Goal: Task Accomplishment & Management: Manage account settings

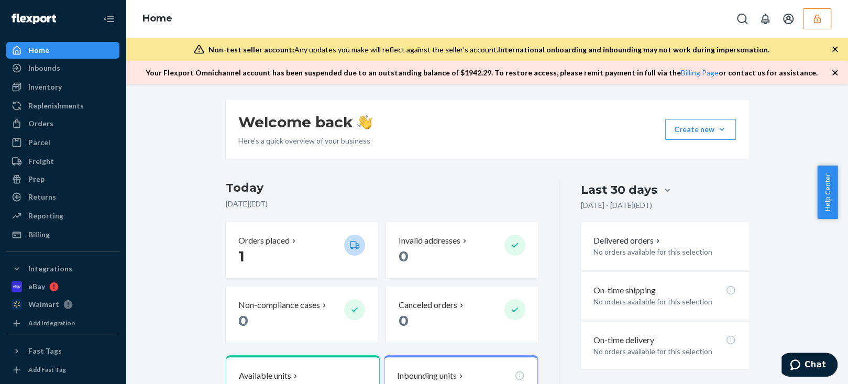
click at [804, 16] on button "button" at bounding box center [817, 18] width 28 height 21
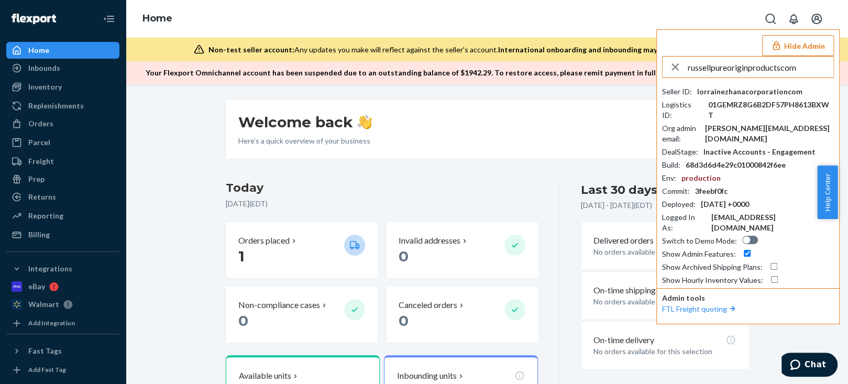
type input "russellpureoriginproductscom"
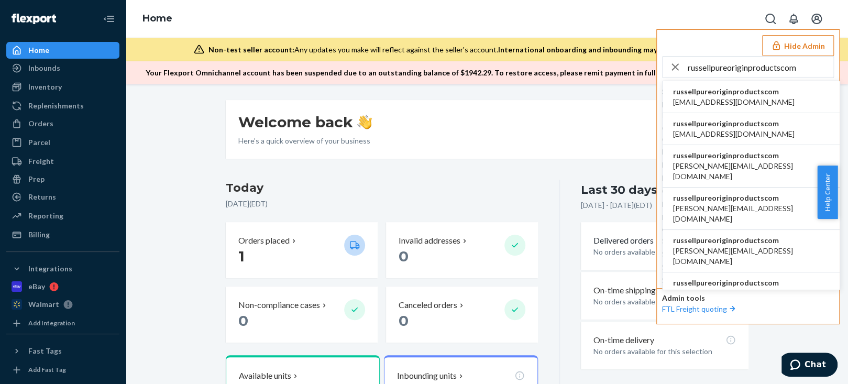
click at [702, 94] on span "russellpureoriginproductscom" at bounding box center [733, 91] width 121 height 10
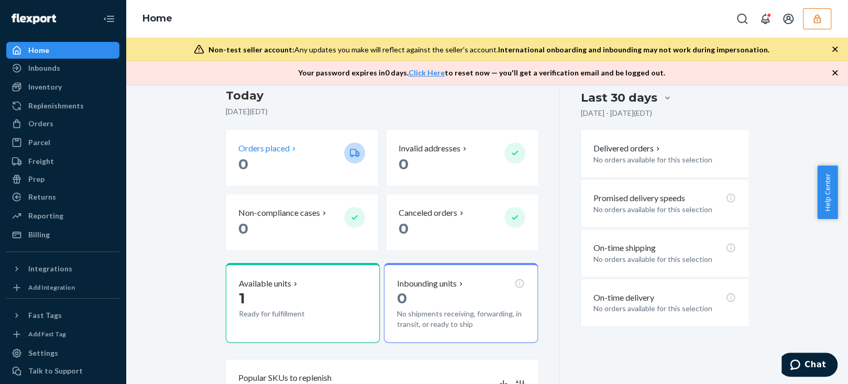
scroll to position [92, 0]
click at [62, 125] on div "Orders" at bounding box center [62, 123] width 111 height 15
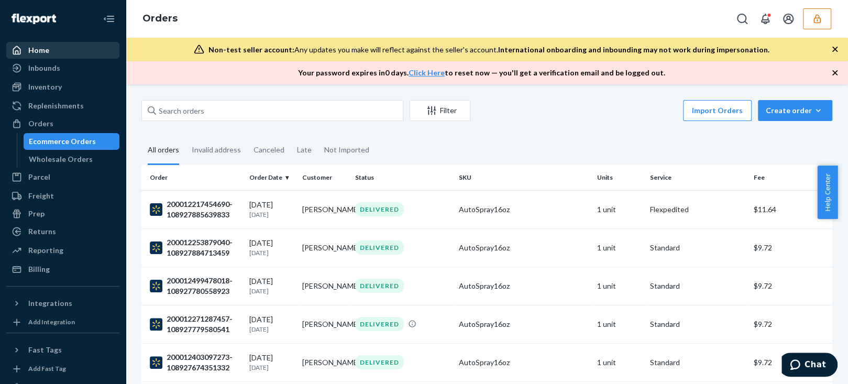
click at [69, 48] on div "Home" at bounding box center [62, 50] width 111 height 15
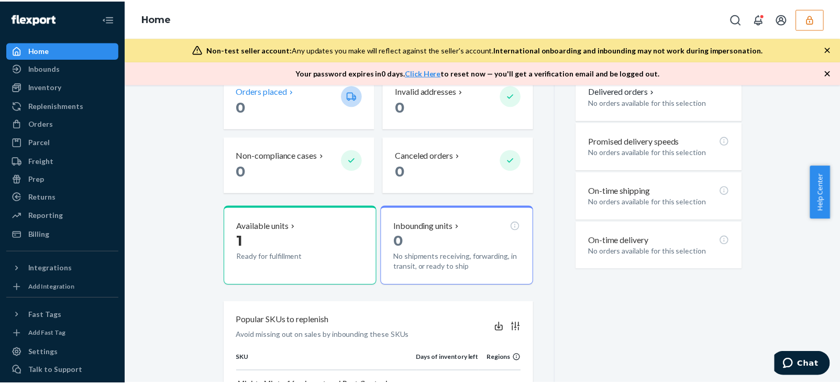
scroll to position [150, 0]
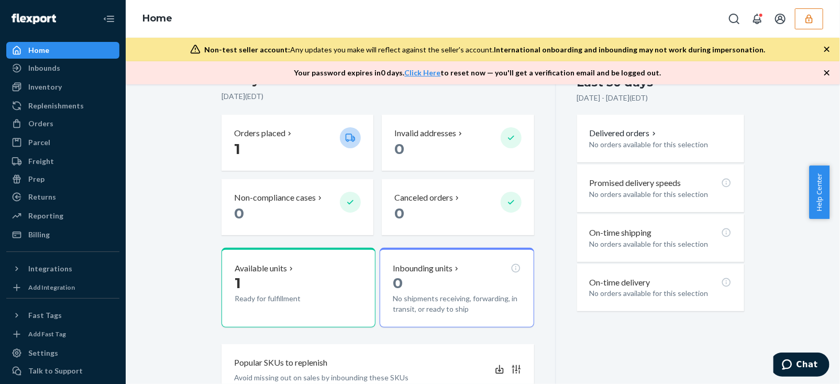
scroll to position [110, 0]
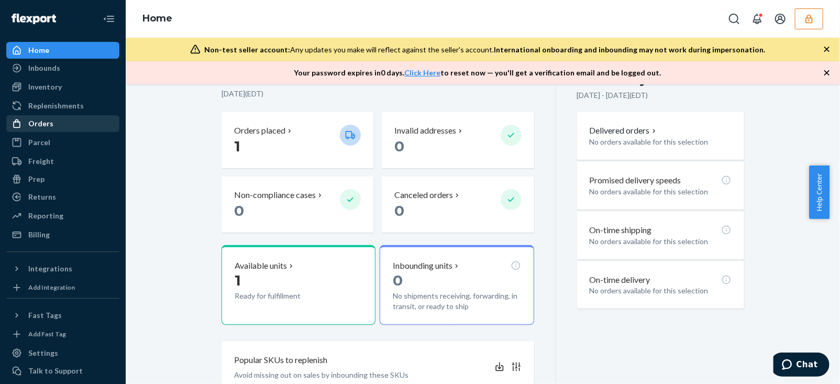
click at [52, 125] on div "Orders" at bounding box center [62, 123] width 111 height 15
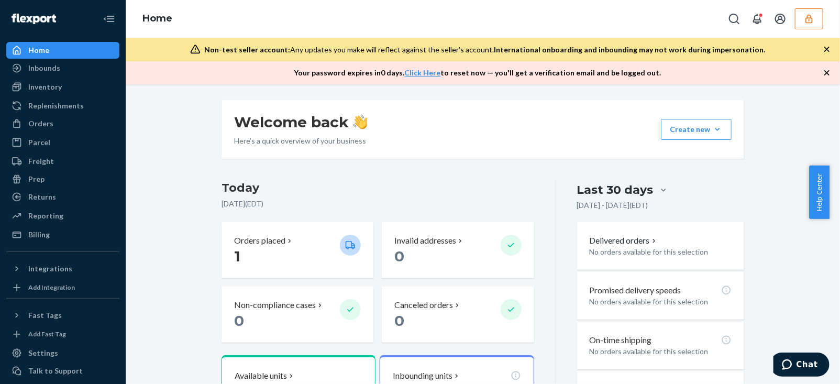
click at [809, 17] on icon "button" at bounding box center [808, 18] width 7 height 9
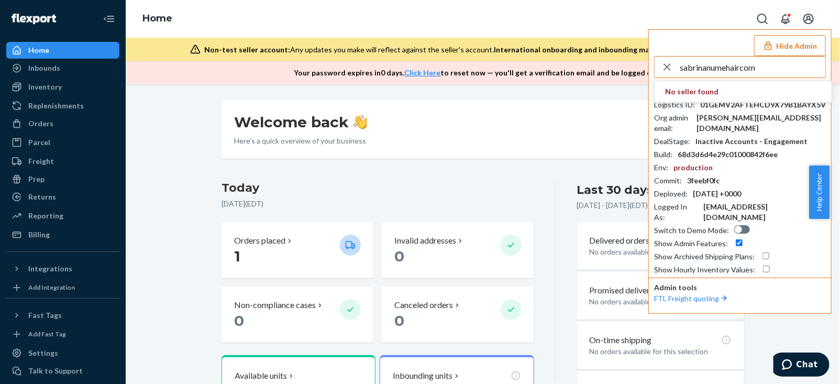
type input "sabrinanumehaircom"
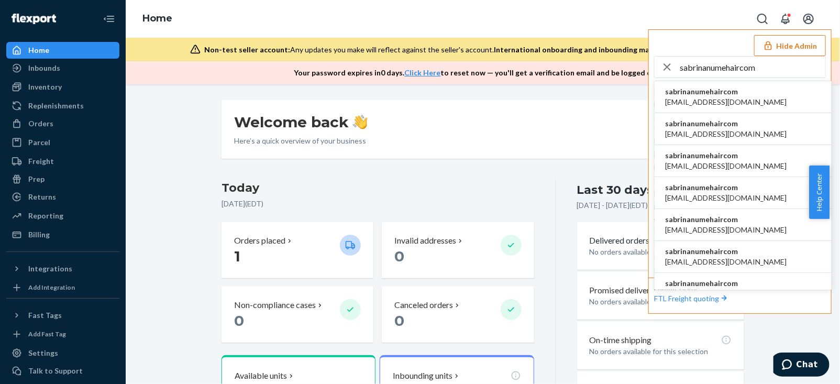
click at [706, 89] on span "sabrinanumehaircom" at bounding box center [725, 91] width 121 height 10
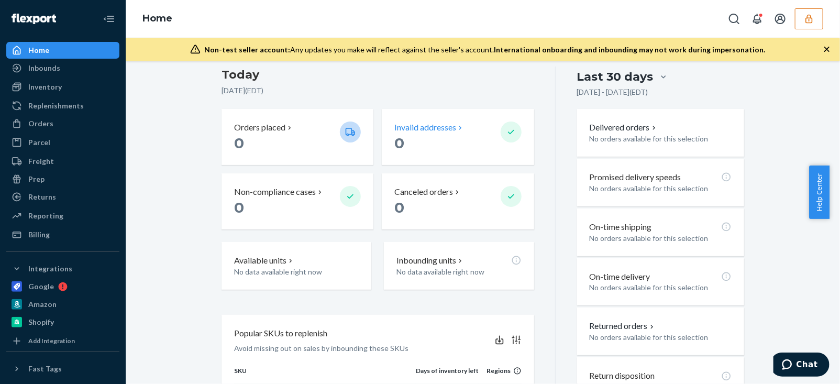
scroll to position [235, 0]
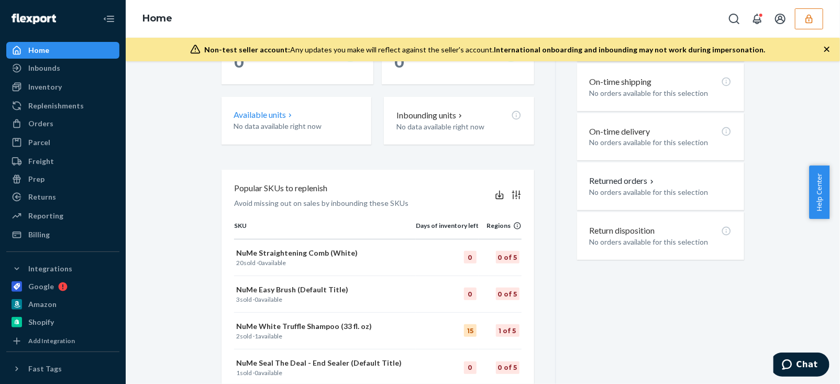
click at [280, 126] on p "No data available right now" at bounding box center [297, 126] width 126 height 10
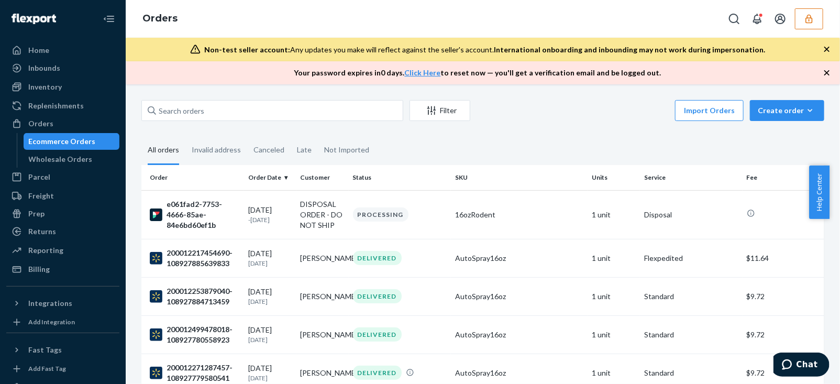
click at [813, 10] on button "button" at bounding box center [809, 18] width 28 height 21
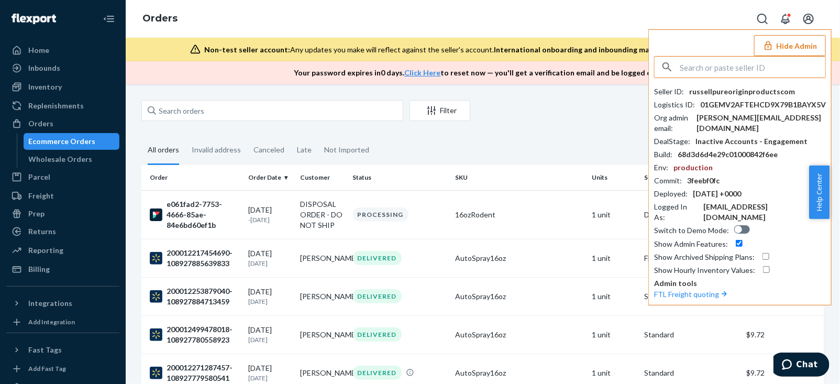
click at [714, 67] on input "text" at bounding box center [753, 67] width 146 height 21
type input "compomarketusa@gmailcom."
click at [748, 93] on span "compomarketusagmailcom" at bounding box center [725, 91] width 121 height 10
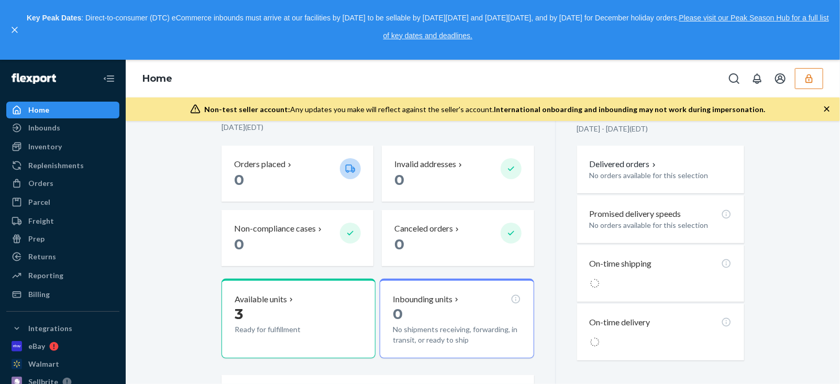
scroll to position [114, 0]
click at [41, 191] on link "Orders" at bounding box center [62, 183] width 113 height 17
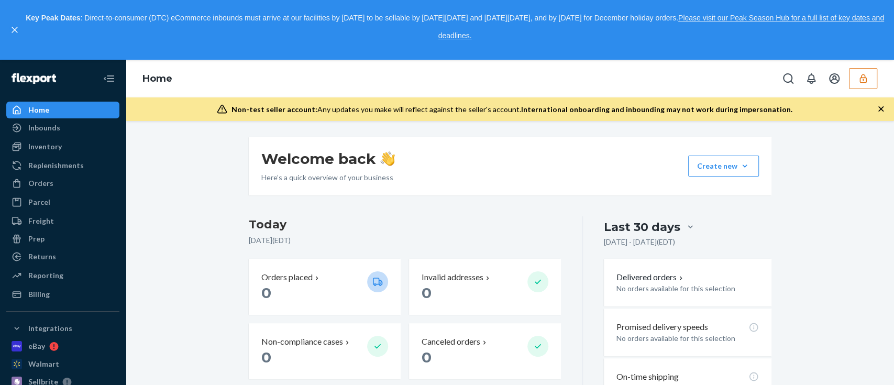
click at [170, 176] on div "Welcome back Here’s a quick overview of your business Create new Create new inb…" at bounding box center [510, 348] width 753 height 422
click at [866, 81] on icon "button" at bounding box center [862, 78] width 7 height 9
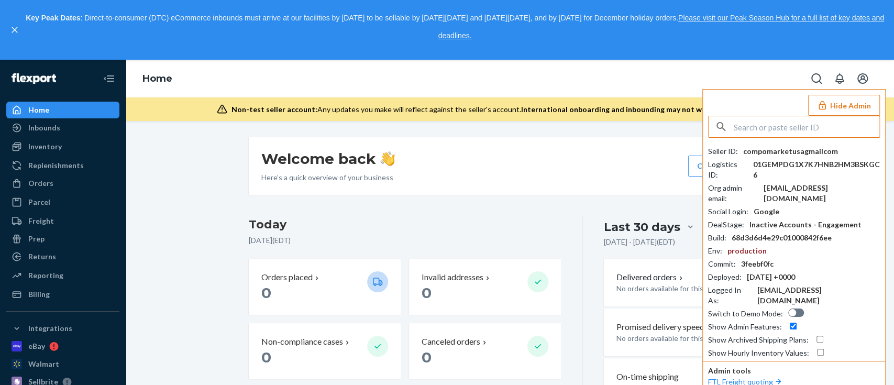
click at [771, 128] on input "text" at bounding box center [807, 126] width 146 height 21
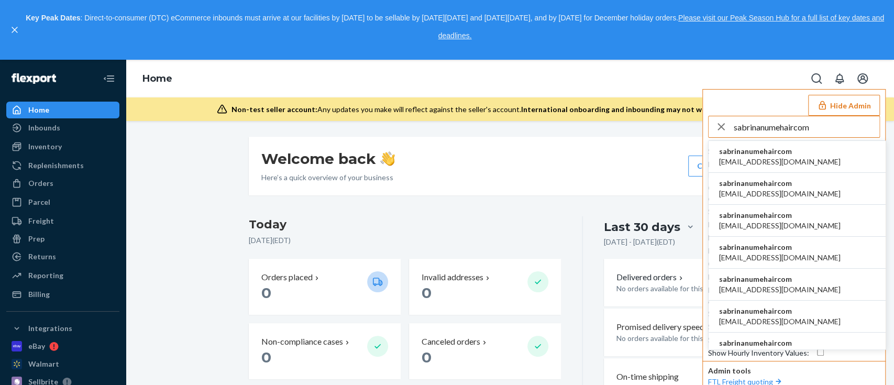
type input "sabrinanumehaircom"
click at [763, 157] on span "accounting@numehair.com" at bounding box center [779, 162] width 121 height 10
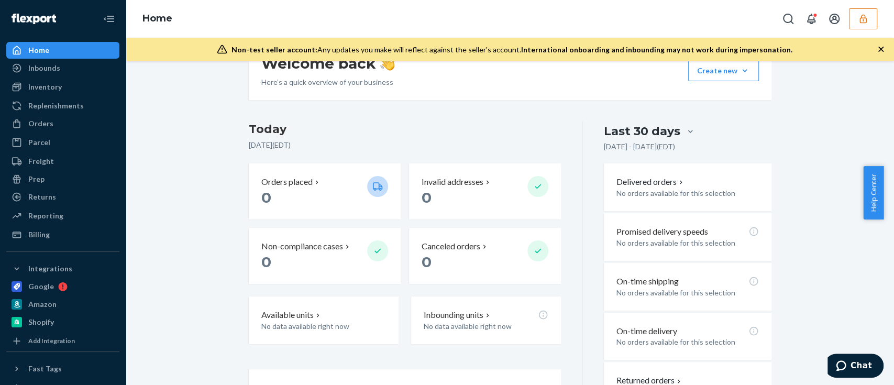
scroll to position [36, 0]
click at [166, 245] on div "Welcome back Here’s a quick overview of your business Create new Create new inb…" at bounding box center [510, 364] width 753 height 646
click at [325, 304] on div "Available units No data available right now" at bounding box center [324, 320] width 150 height 48
